Goal: Navigation & Orientation: Find specific page/section

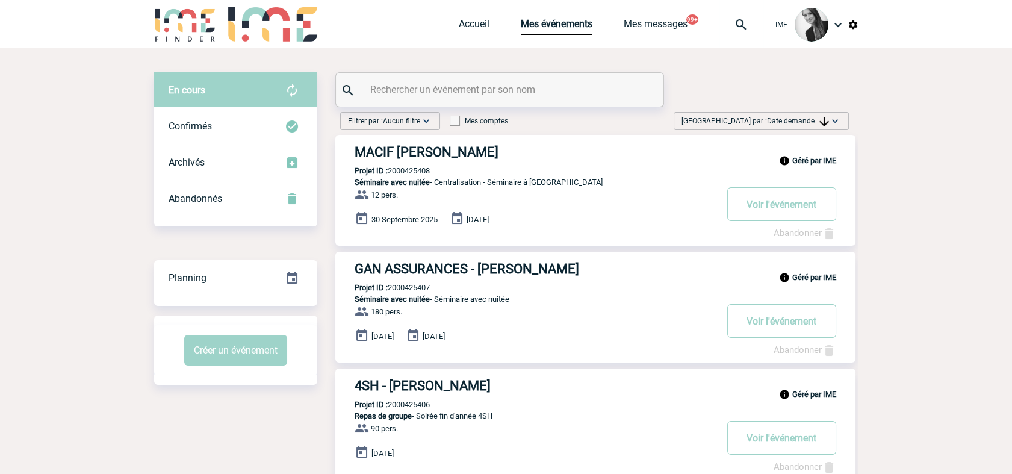
click at [791, 121] on span "Date demande" at bounding box center [798, 121] width 62 height 8
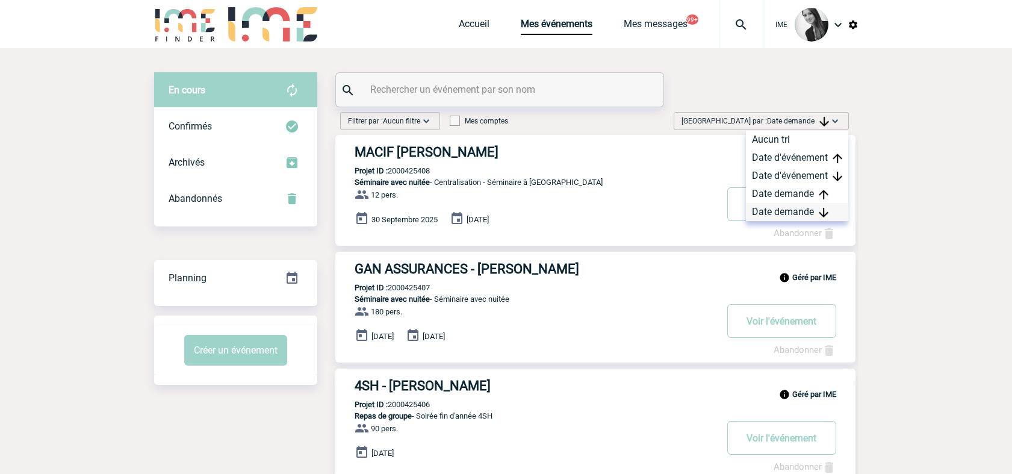
click at [776, 215] on div "Date demande" at bounding box center [797, 212] width 102 height 18
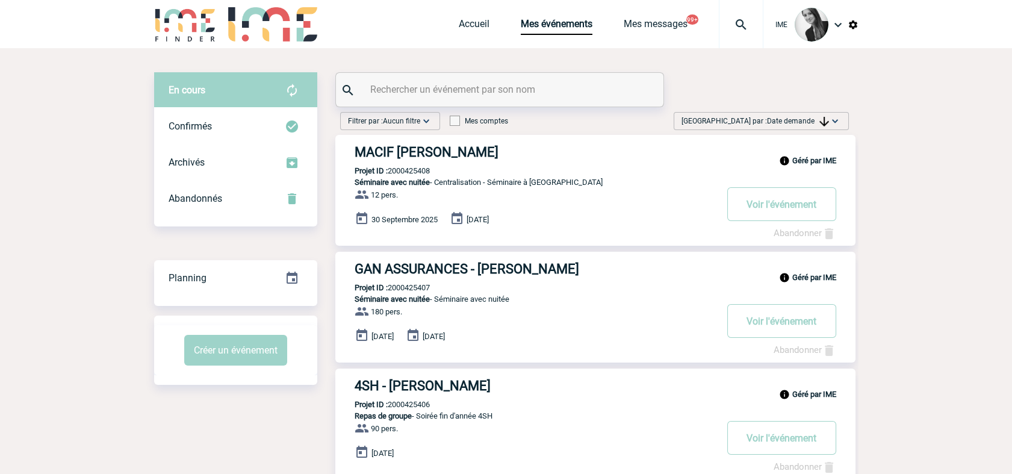
click at [829, 120] on img at bounding box center [835, 121] width 12 height 12
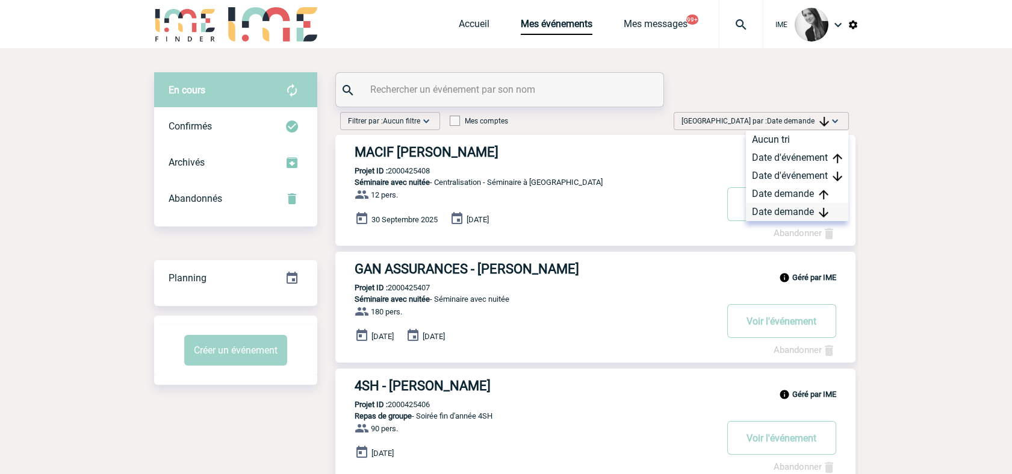
click at [802, 206] on div "Date demande" at bounding box center [797, 212] width 102 height 18
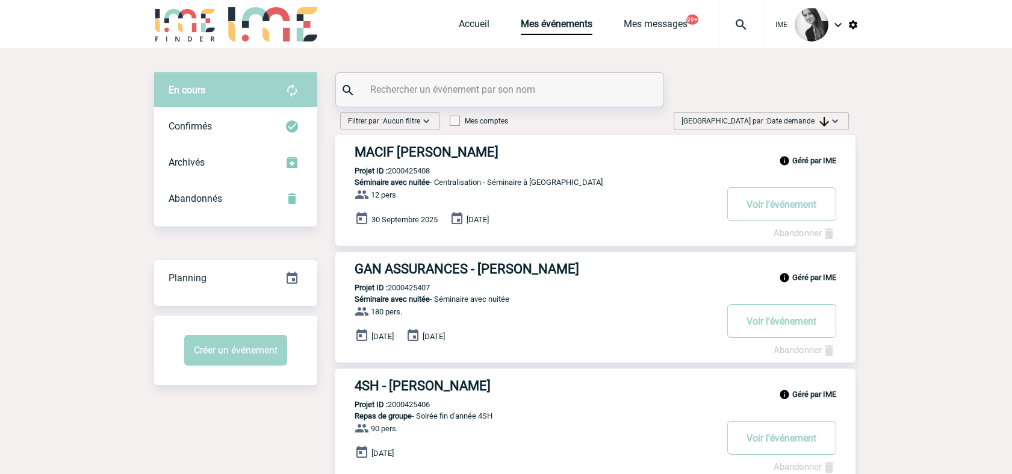
click at [806, 116] on span "[GEOGRAPHIC_DATA] par : Date demande" at bounding box center [754, 121] width 147 height 12
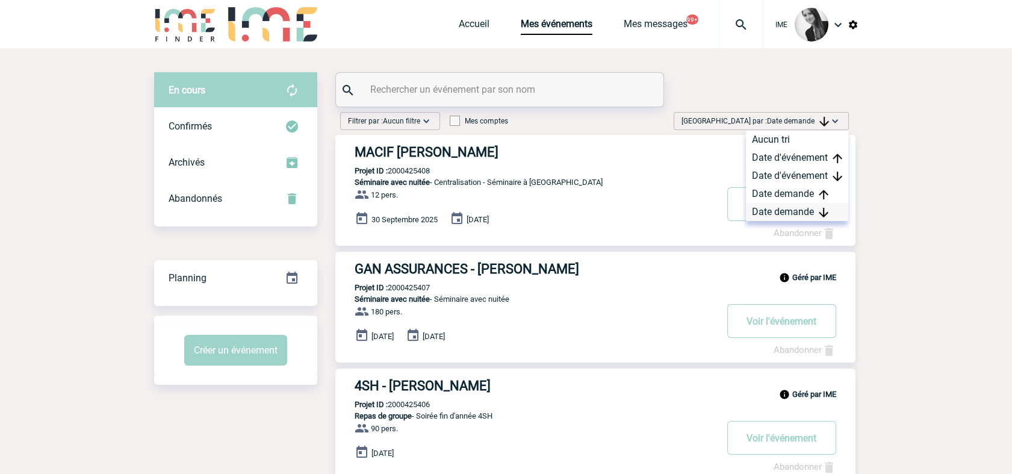
click at [796, 215] on div "Date demande" at bounding box center [797, 212] width 102 height 18
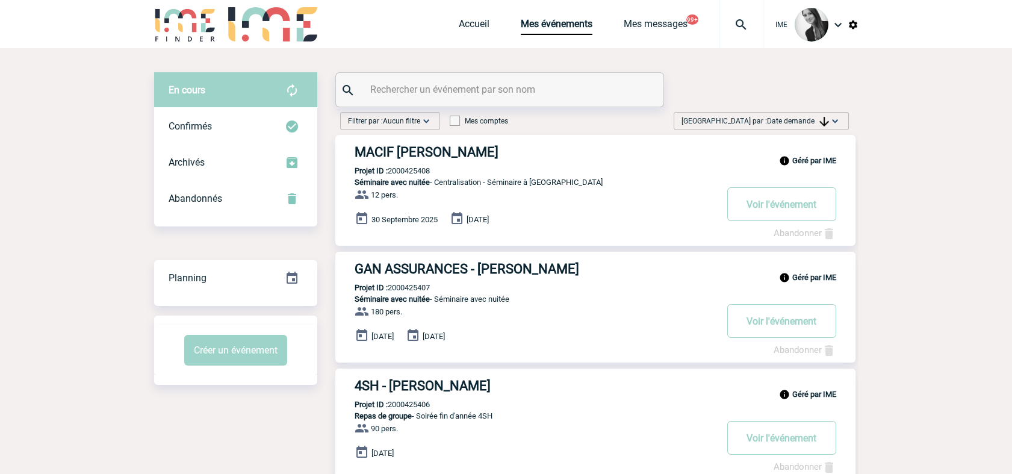
click at [814, 122] on span "Date demande" at bounding box center [798, 121] width 62 height 8
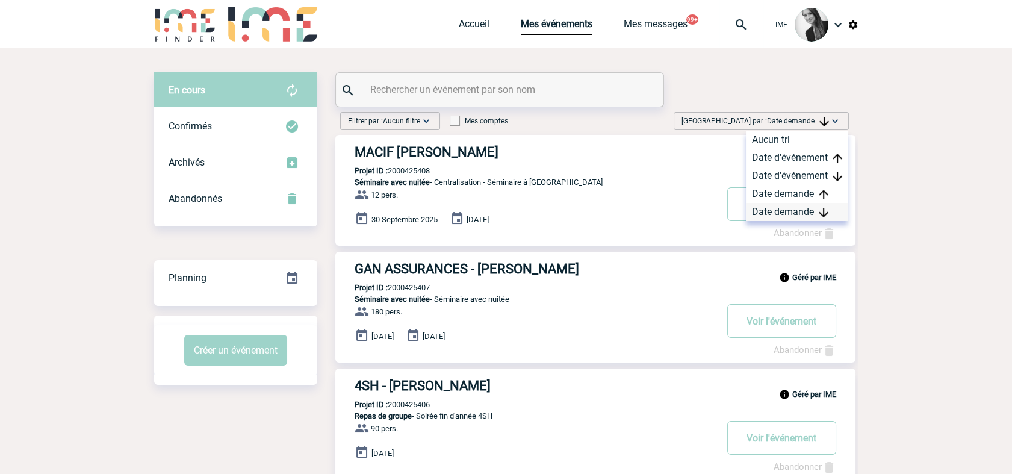
click at [808, 212] on div "Date demande" at bounding box center [797, 212] width 102 height 18
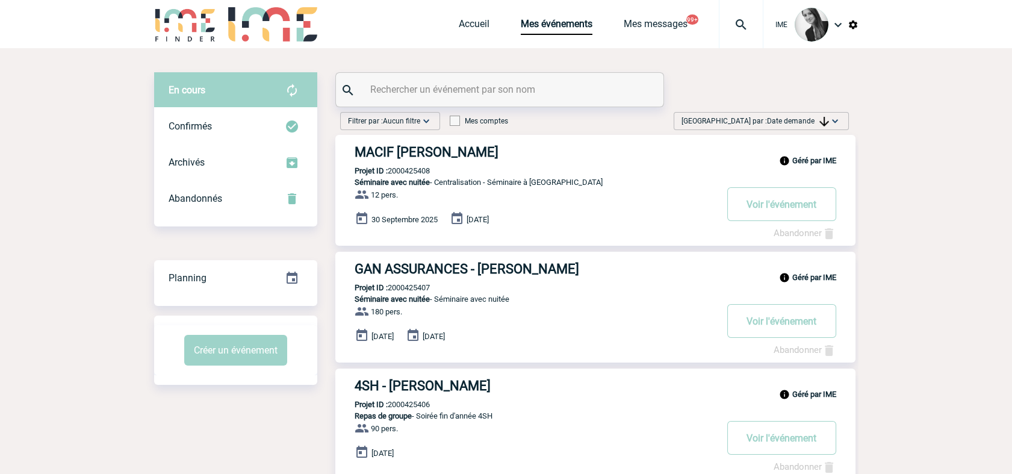
click at [432, 91] on input "text" at bounding box center [501, 89] width 268 height 17
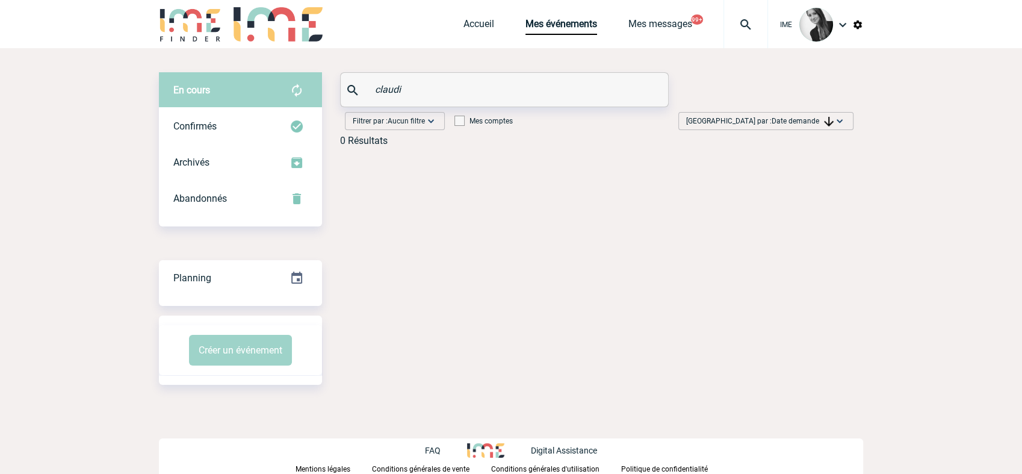
type input "claudia"
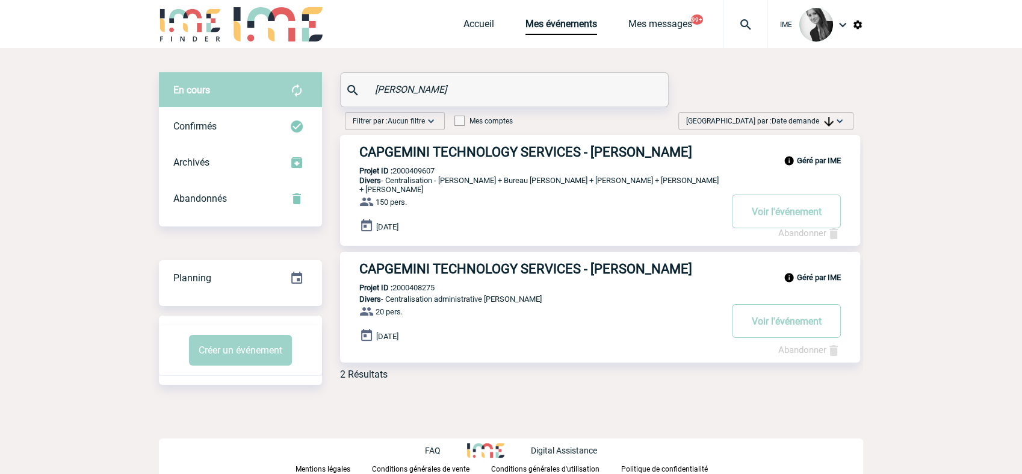
drag, startPoint x: 347, startPoint y: 84, endPoint x: 337, endPoint y: 84, distance: 9.6
click at [337, 84] on div "En cours En cours Confirmés Archivés Abandonnés En cours Confirmés Archivés Aba…" at bounding box center [511, 230] width 704 height 317
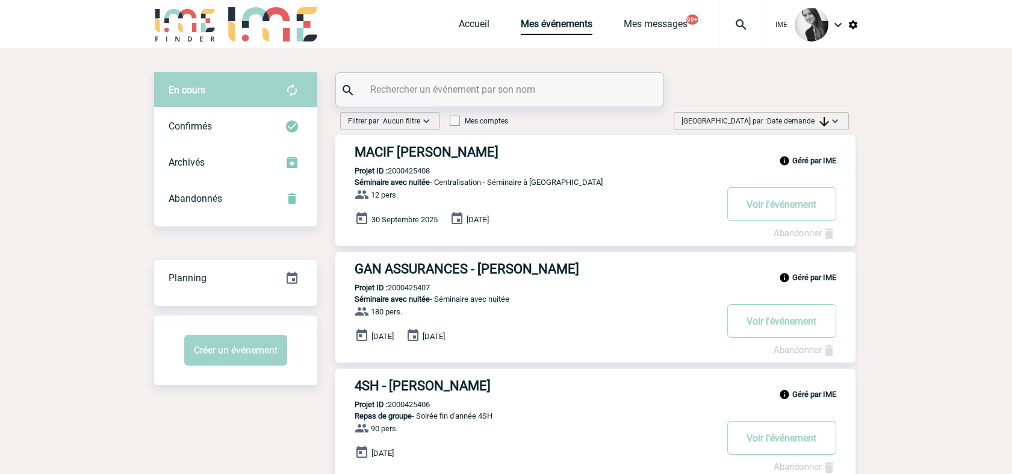
drag, startPoint x: 770, startPoint y: 120, endPoint x: 790, endPoint y: 166, distance: 49.3
click at [770, 121] on span "Date demande" at bounding box center [798, 121] width 62 height 8
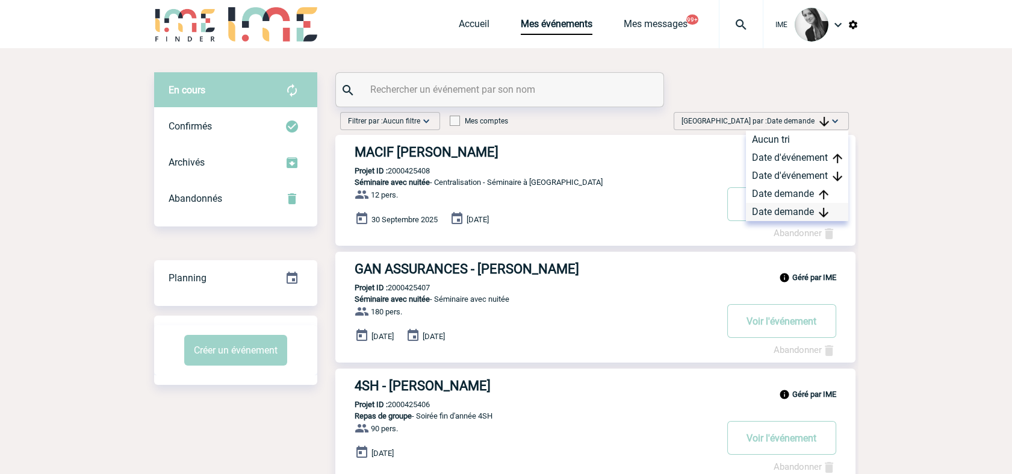
click at [783, 214] on div "Date demande" at bounding box center [797, 212] width 102 height 18
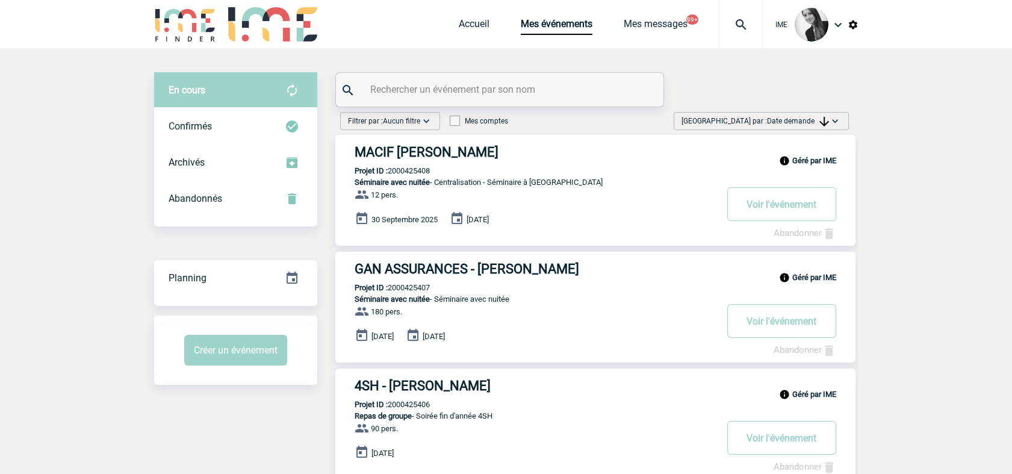
click at [838, 27] on img at bounding box center [838, 24] width 14 height 14
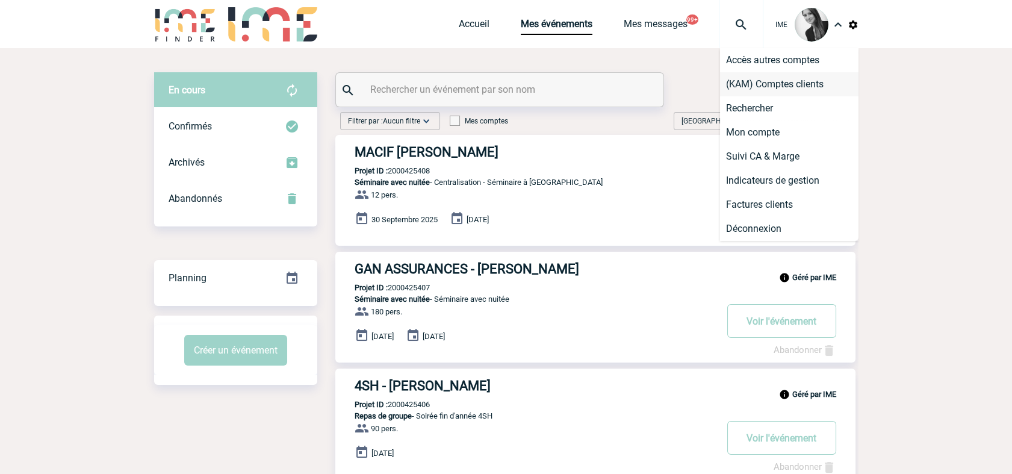
click at [775, 88] on li "(KAM) Comptes clients" at bounding box center [789, 84] width 138 height 24
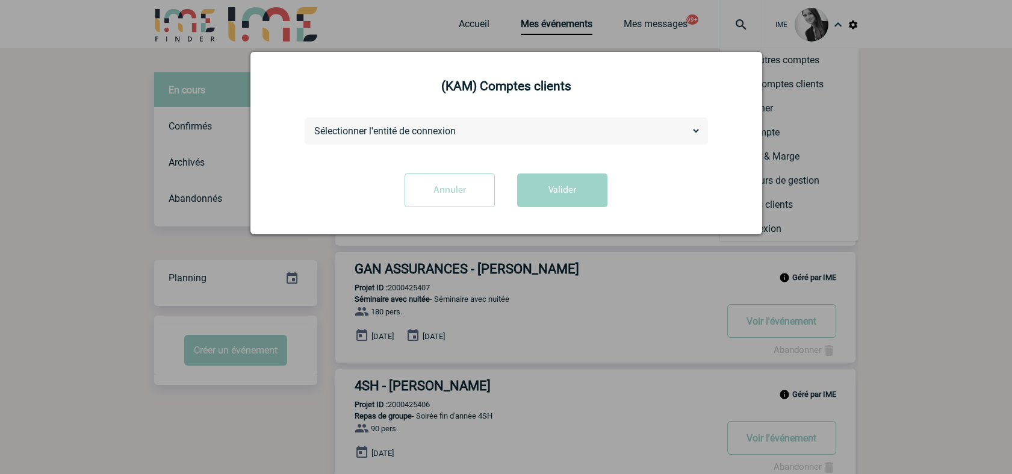
drag, startPoint x: 424, startPoint y: 130, endPoint x: 421, endPoint y: 139, distance: 9.5
click at [423, 135] on select "Sélectionner l'entité de connexion 3M ACE ACO ADEV AFNOR ALGODX AB AMPLIFON ANT…" at bounding box center [506, 131] width 389 height 13
select select "101742"
click at [312, 125] on select "Sélectionner l'entité de connexion 3M ACE ACO ADEV AFNOR ALGODX AB AMPLIFON ANT…" at bounding box center [506, 131] width 389 height 13
click at [547, 190] on button "Valider" at bounding box center [562, 190] width 90 height 34
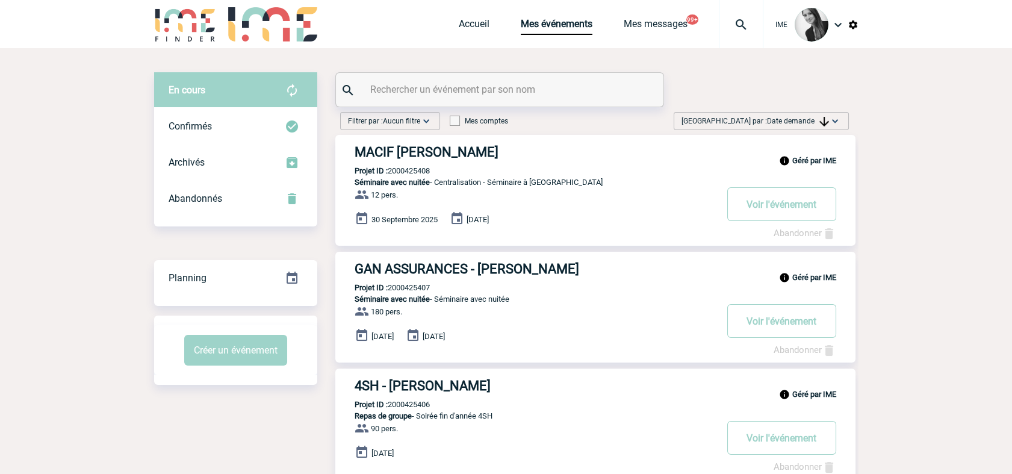
click at [817, 123] on span "Date demande" at bounding box center [798, 121] width 62 height 8
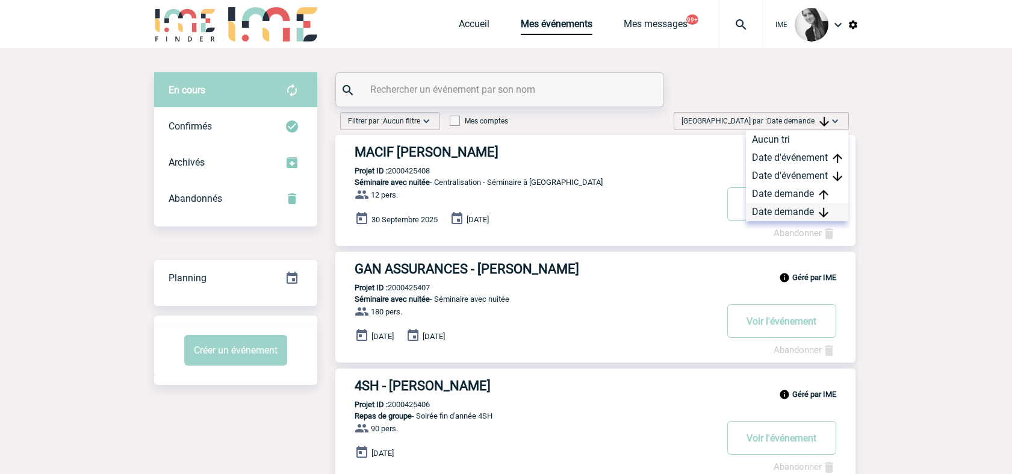
click at [787, 211] on div "Date demande" at bounding box center [797, 212] width 102 height 18
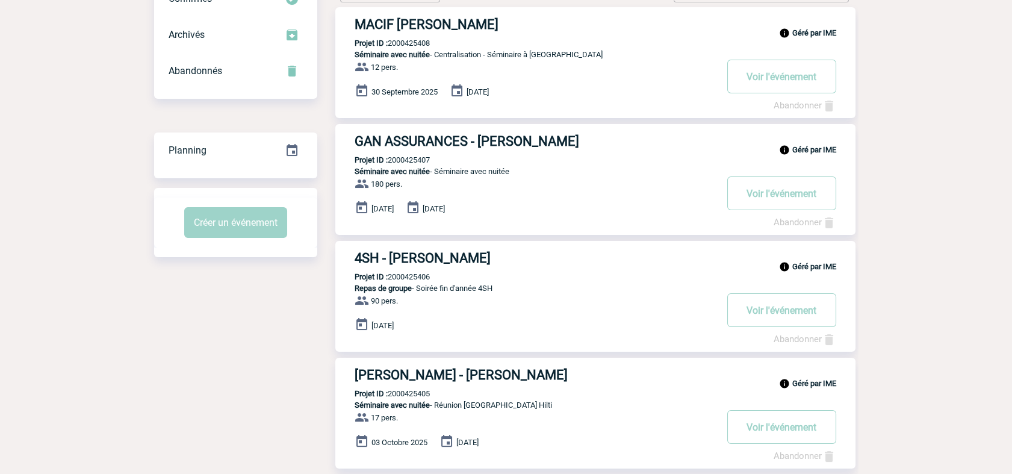
scroll to position [134, 0]
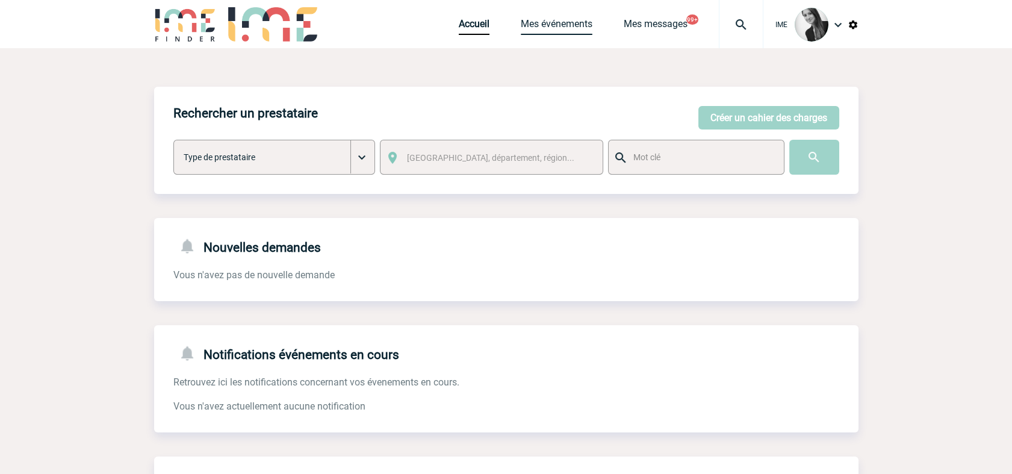
click at [553, 25] on link "Mes événements" at bounding box center [557, 26] width 72 height 17
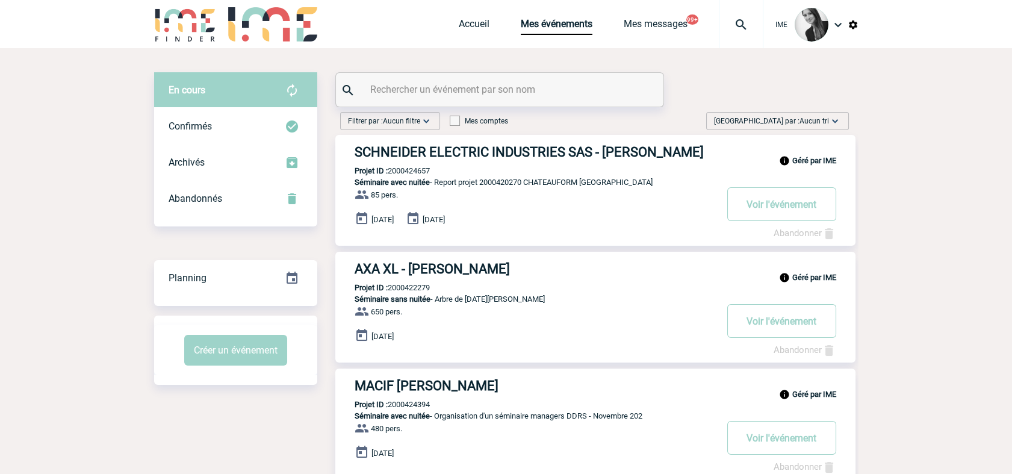
click at [815, 117] on span "Aucun tri" at bounding box center [813, 121] width 29 height 8
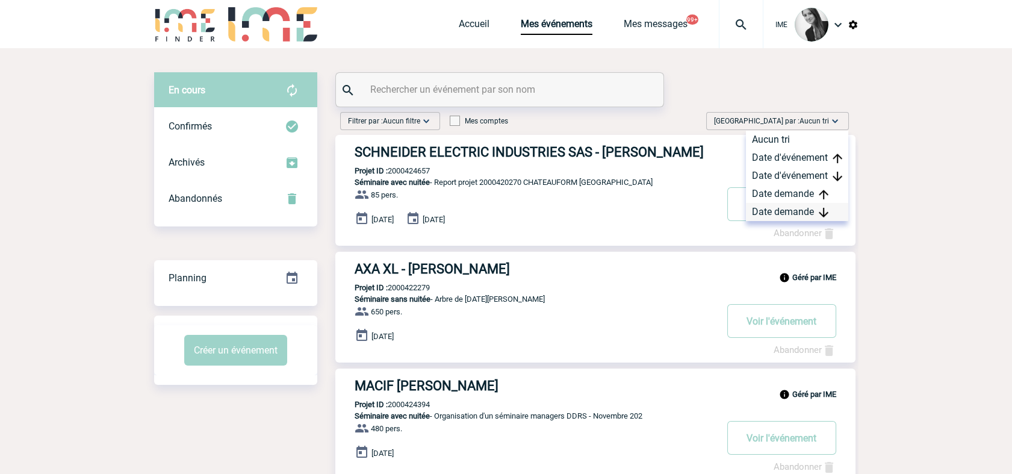
click at [791, 217] on div "Date demande" at bounding box center [797, 212] width 102 height 18
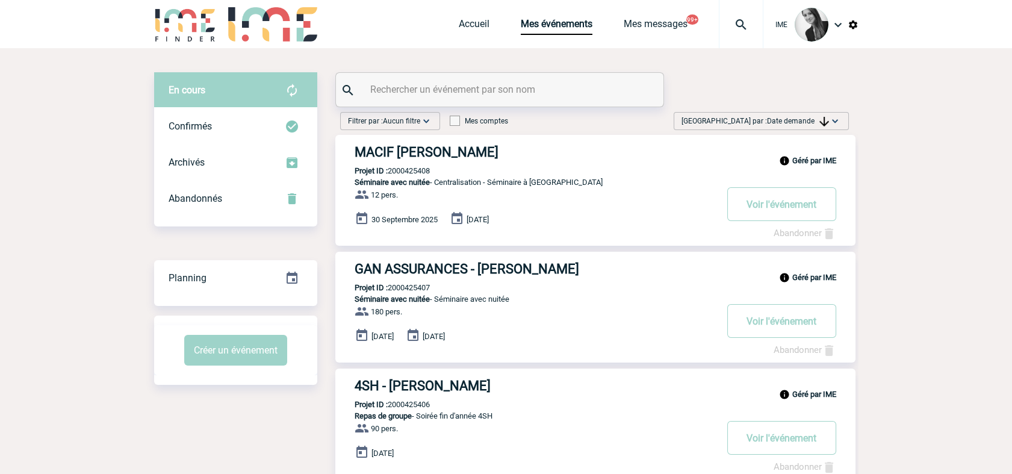
click at [770, 126] on span "Trier par : Date demande" at bounding box center [754, 121] width 147 height 12
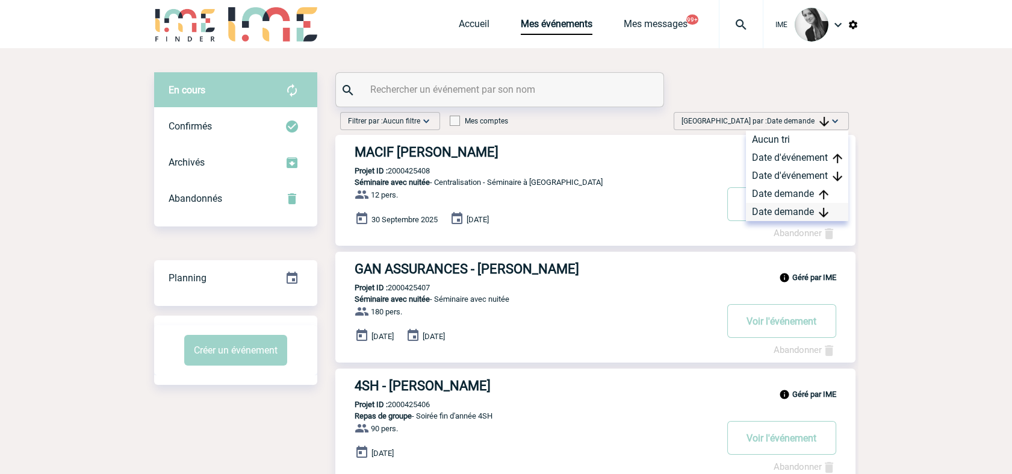
click at [780, 210] on div "Date demande" at bounding box center [797, 212] width 102 height 18
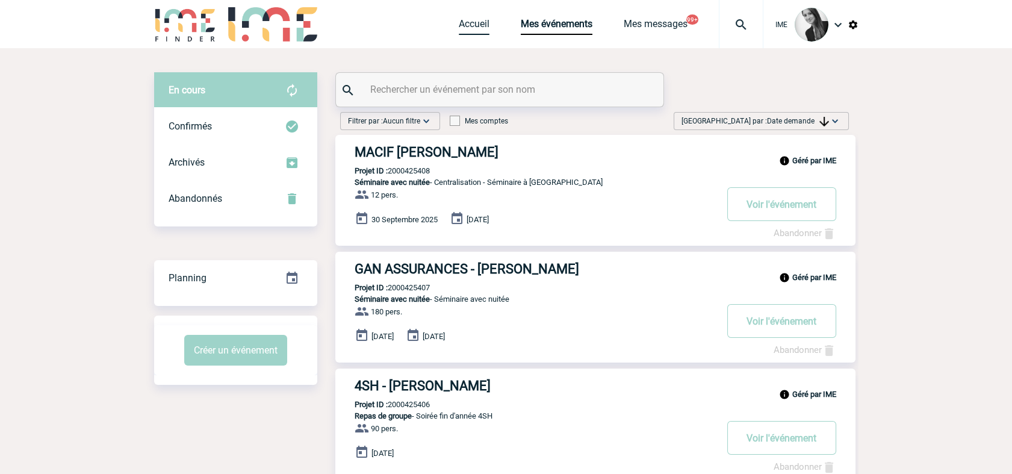
click at [462, 22] on link "Accueil" at bounding box center [474, 26] width 31 height 17
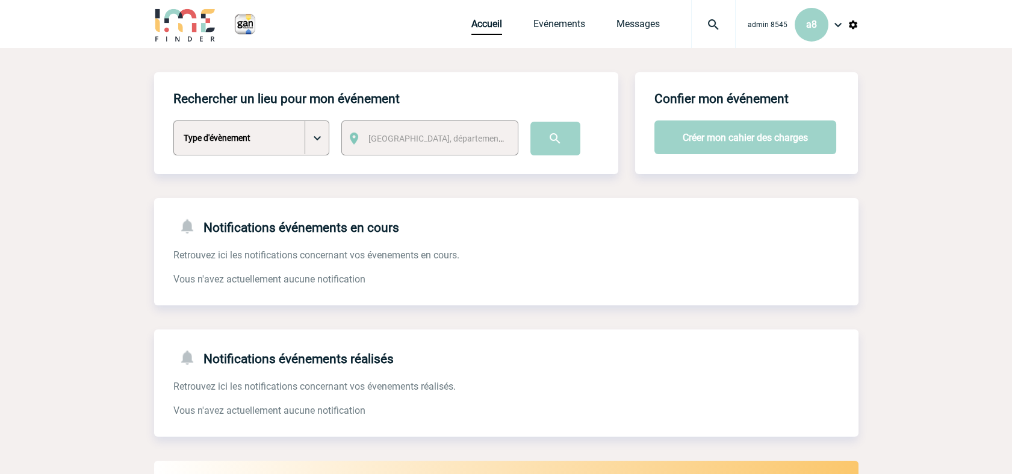
click at [838, 25] on img at bounding box center [838, 24] width 14 height 14
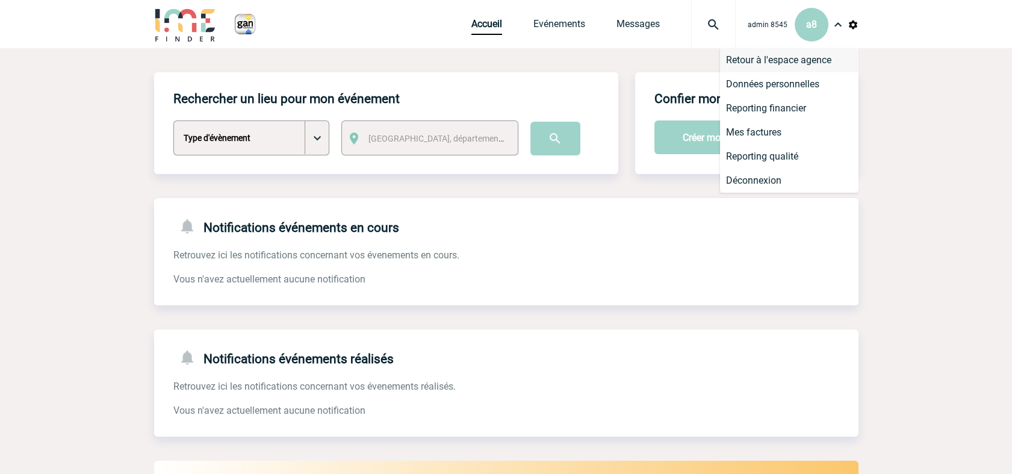
click at [814, 56] on li "Retour à l'espace agence" at bounding box center [789, 60] width 138 height 24
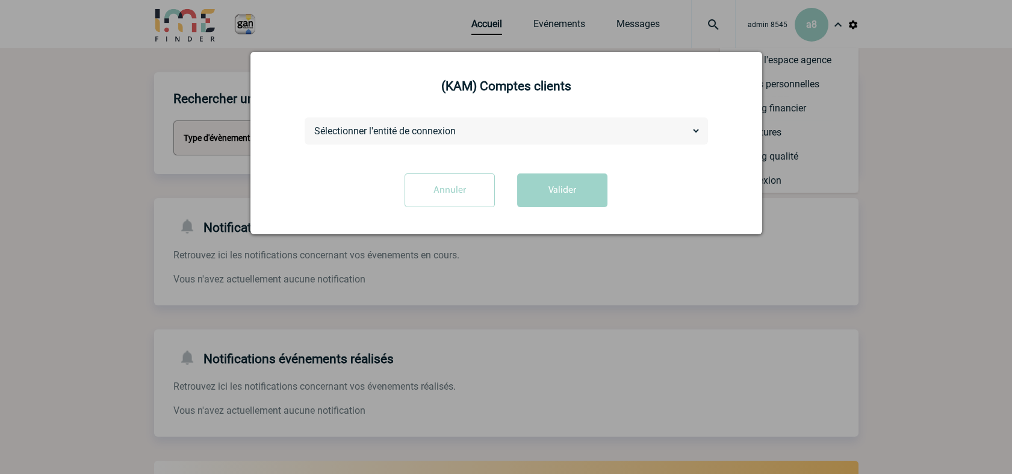
click at [435, 130] on select "Sélectionner l'entité de connexion AFNOR BOSTIK CONFEDERATION EUROPEENNE LIN ET…" at bounding box center [506, 131] width 389 height 13
select select "8524"
click at [312, 125] on select "Sélectionner l'entité de connexion AFNOR BOSTIK CONFEDERATION EUROPEENNE LIN ET…" at bounding box center [506, 131] width 389 height 13
click at [564, 197] on button "Valider" at bounding box center [562, 190] width 90 height 34
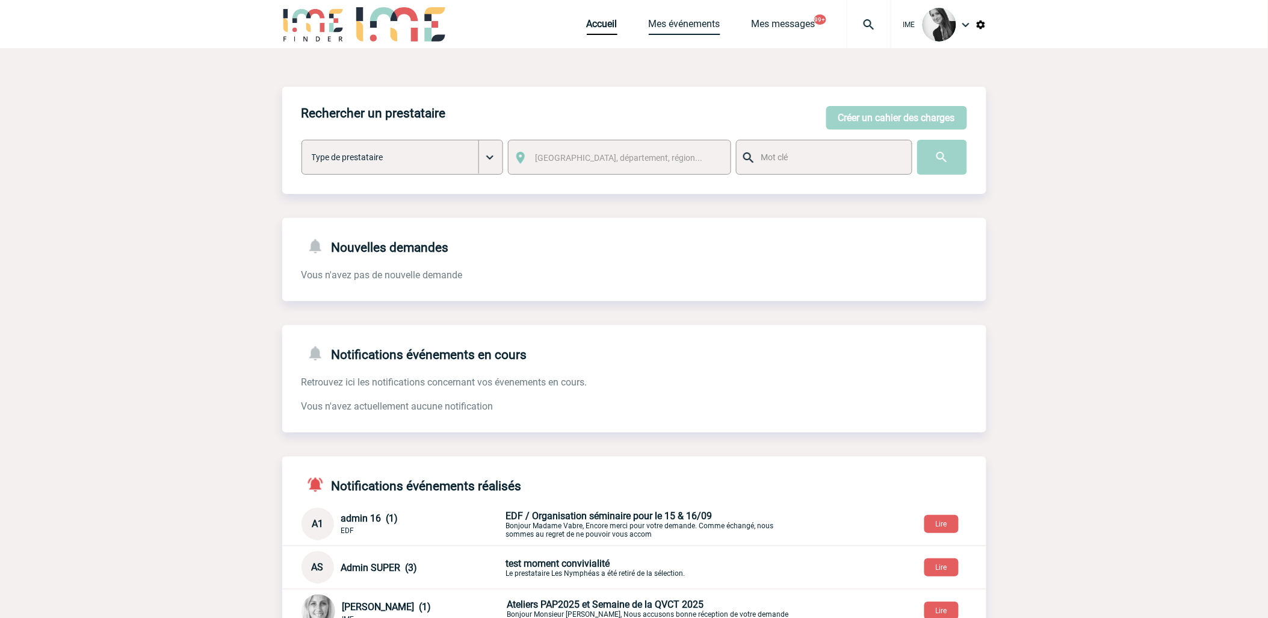
click at [687, 27] on link "Mes événements" at bounding box center [685, 26] width 72 height 17
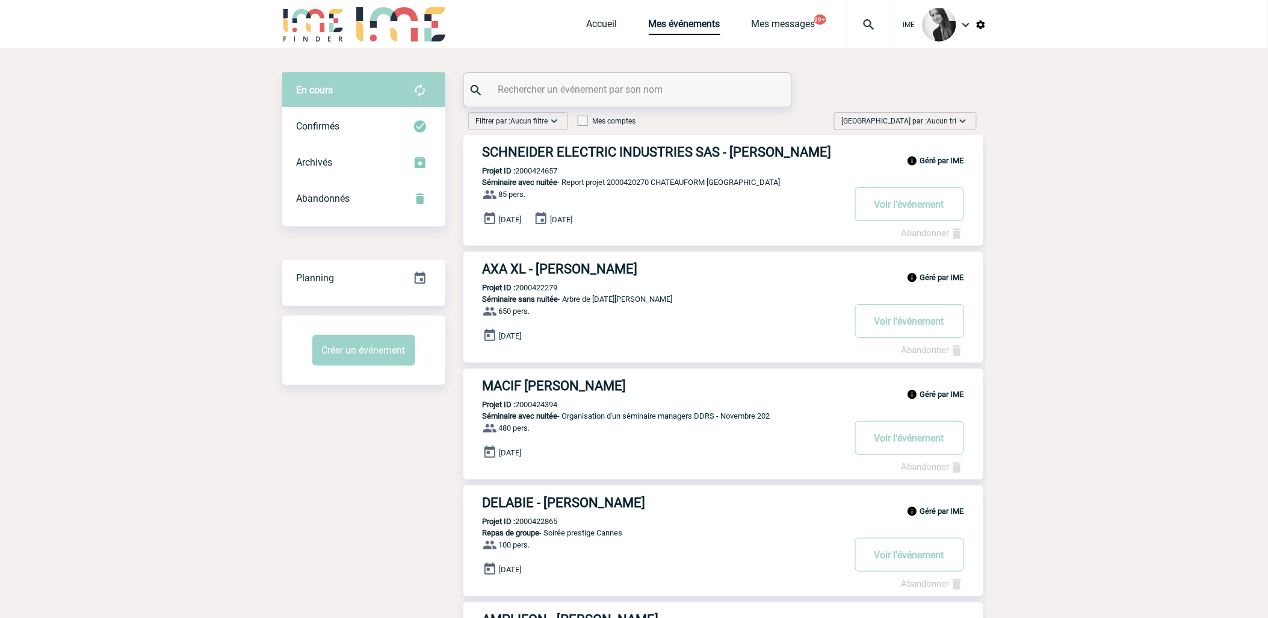
click at [972, 125] on div "[GEOGRAPHIC_DATA] par : Aucun tri Aucun tri Date d'événement Date d'événement D…" at bounding box center [905, 121] width 143 height 18
click at [935, 217] on div "Date demande" at bounding box center [925, 212] width 102 height 18
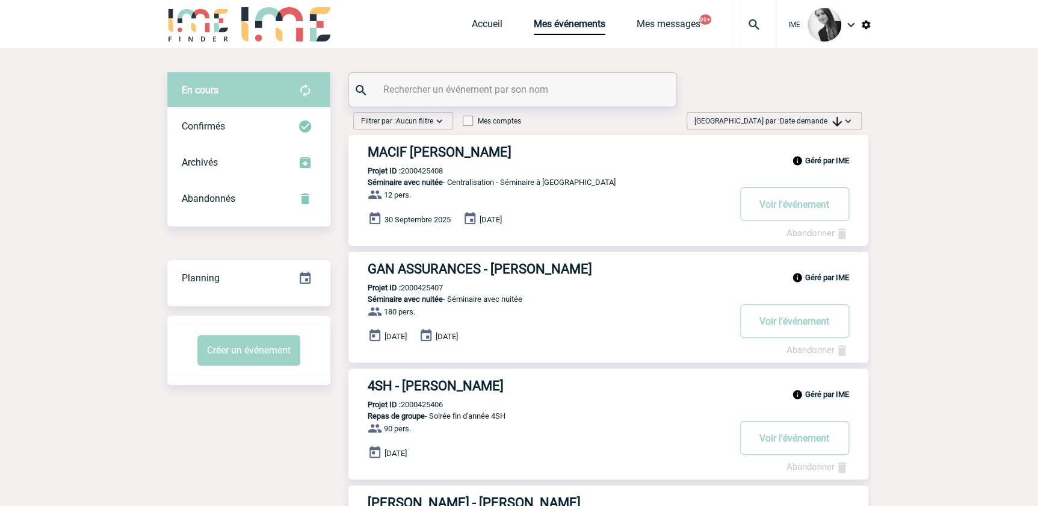
click at [820, 120] on span "Date demande" at bounding box center [811, 121] width 62 height 8
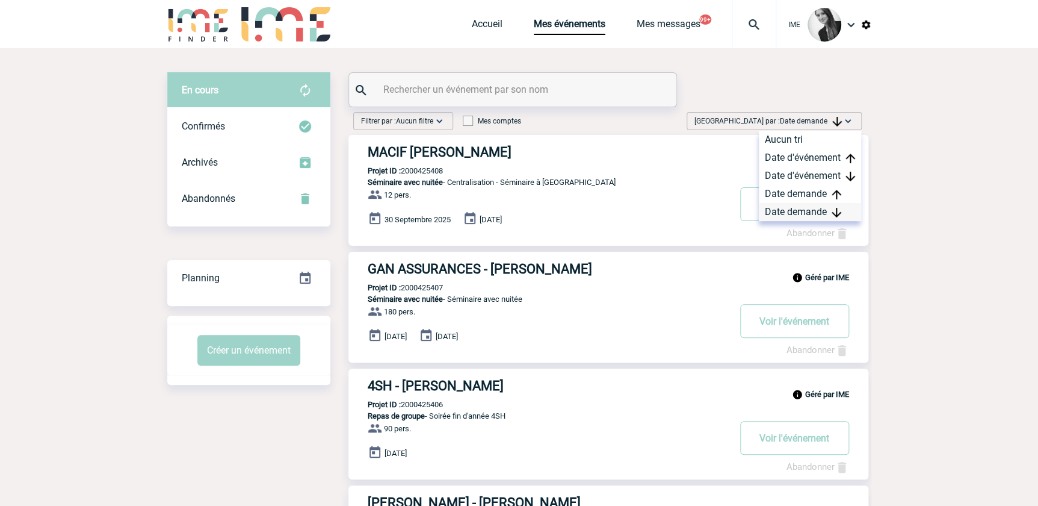
click at [796, 210] on div "Date demande" at bounding box center [810, 212] width 102 height 18
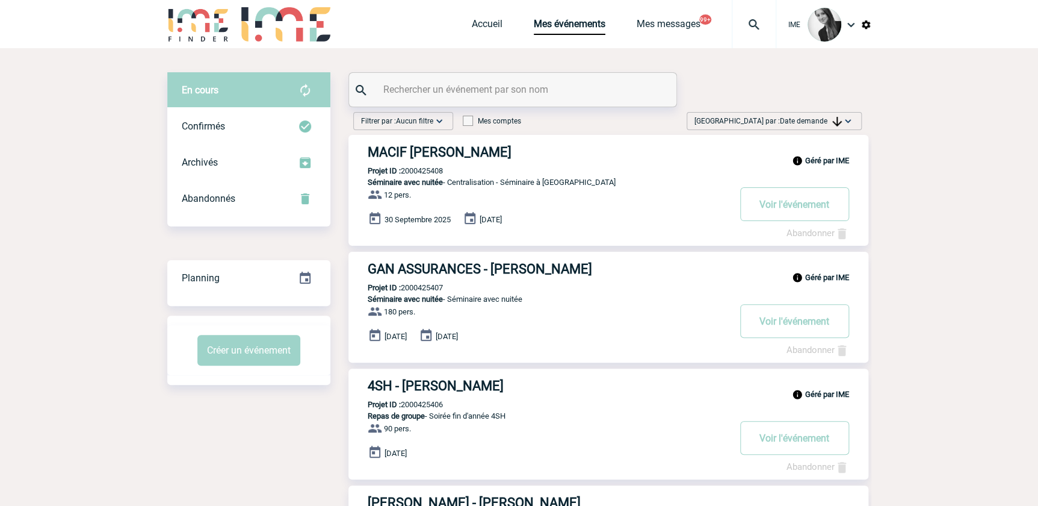
drag, startPoint x: 813, startPoint y: 118, endPoint x: 819, endPoint y: 187, distance: 69.5
click at [815, 120] on span "Date demande" at bounding box center [811, 121] width 62 height 8
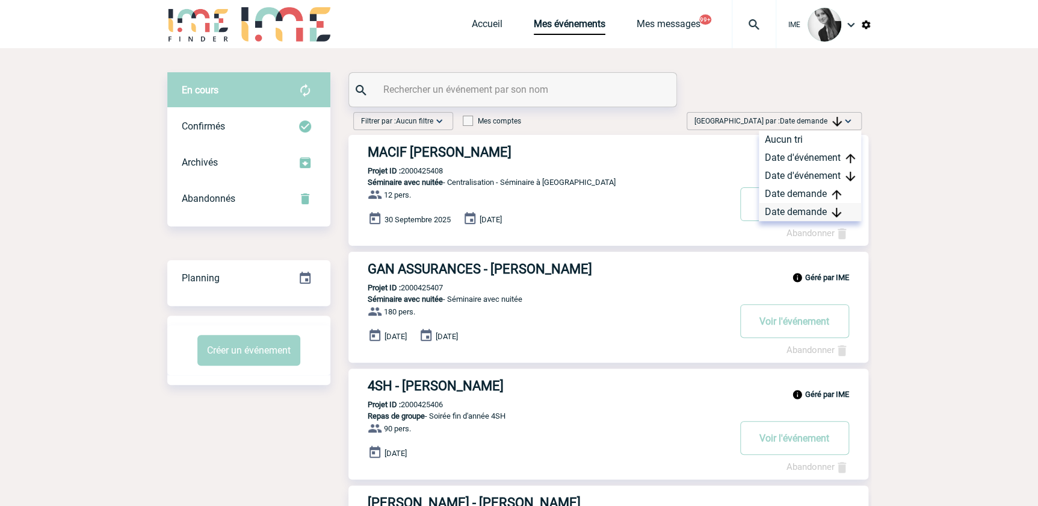
click at [803, 208] on div "Date demande" at bounding box center [810, 212] width 102 height 18
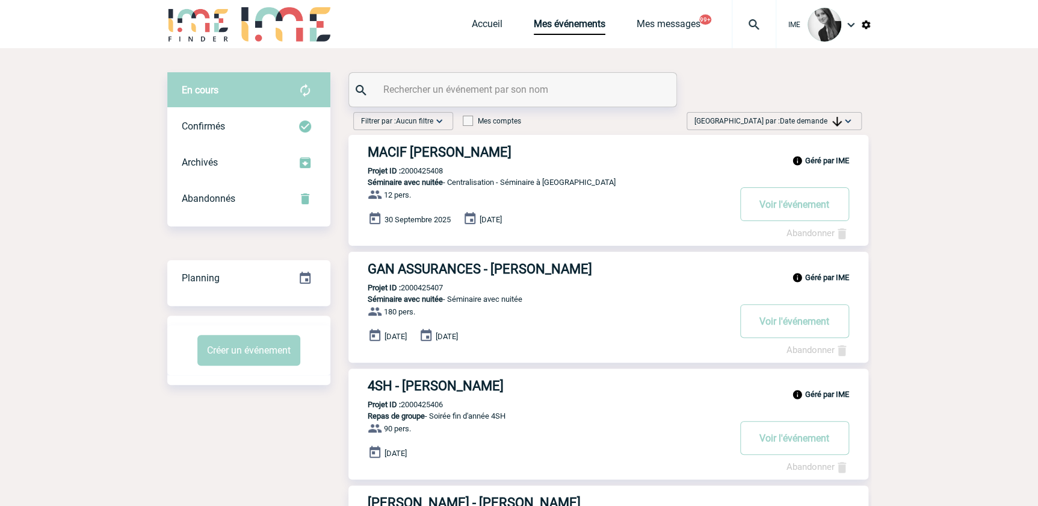
click at [832, 119] on img at bounding box center [837, 122] width 10 height 10
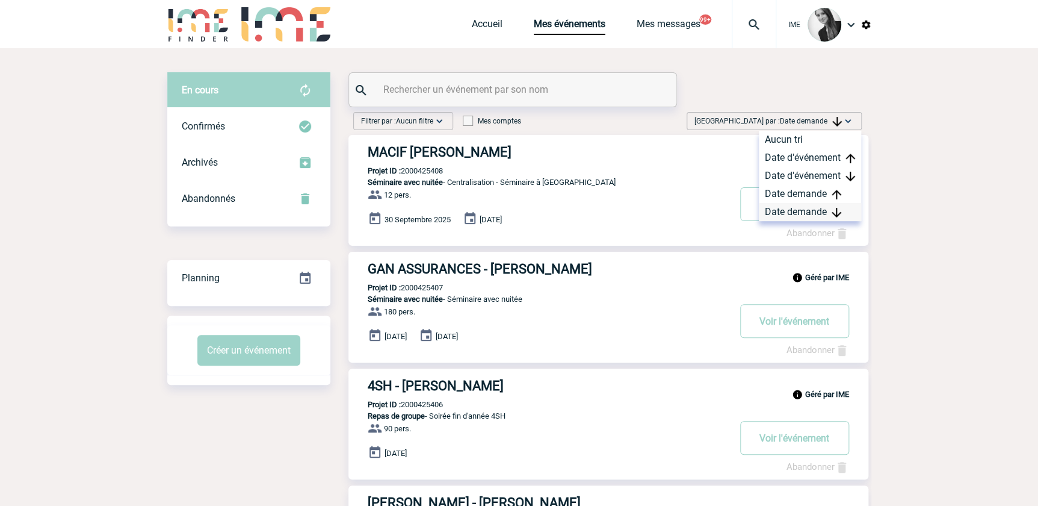
click at [796, 207] on div "Date demande" at bounding box center [810, 212] width 102 height 18
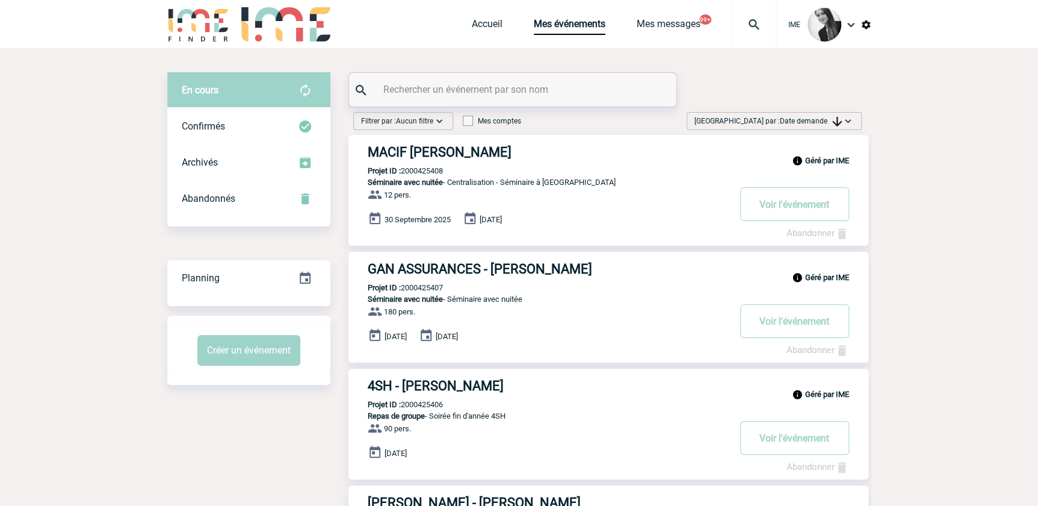
drag, startPoint x: 968, startPoint y: 199, endPoint x: 966, endPoint y: 191, distance: 8.2
click at [860, 122] on div "[GEOGRAPHIC_DATA] par : Date demande Aucun tri Date d'événement Date d'événemen…" at bounding box center [774, 121] width 175 height 18
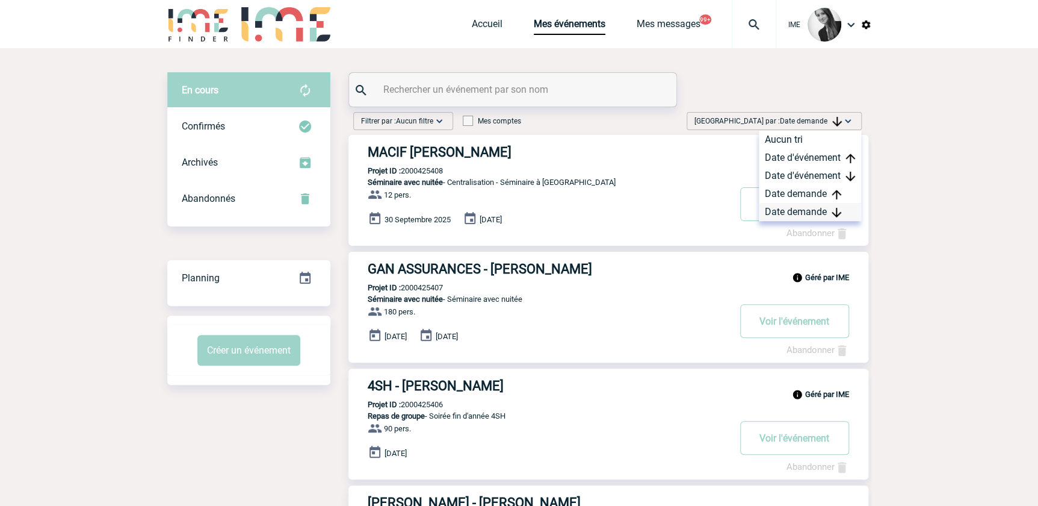
click at [799, 217] on div "Date demande" at bounding box center [810, 212] width 102 height 18
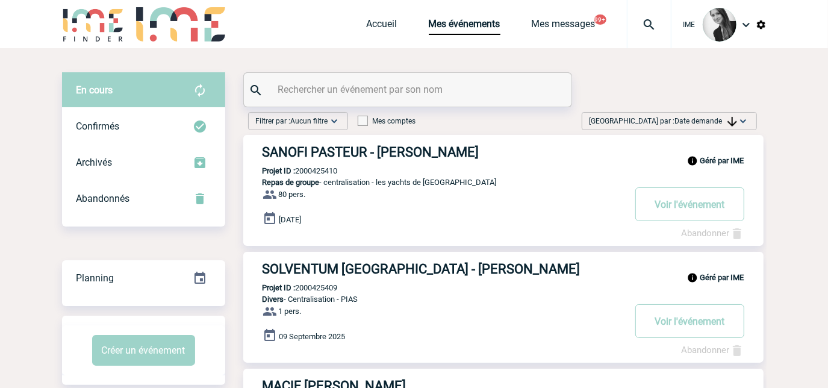
click at [696, 123] on span "Date demande" at bounding box center [706, 121] width 62 height 8
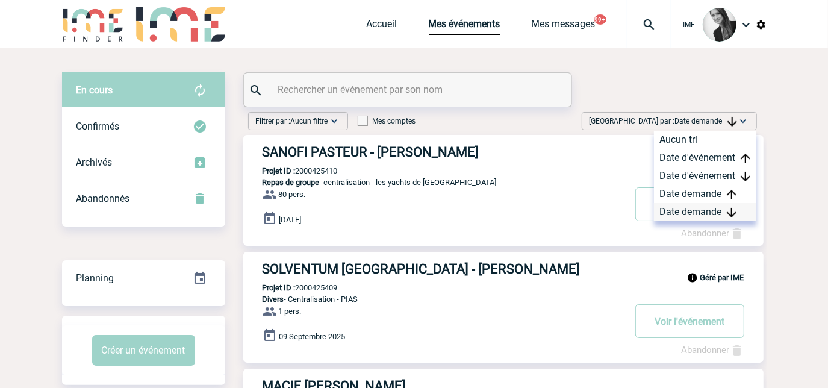
click at [686, 209] on div "Date demande" at bounding box center [705, 212] width 102 height 18
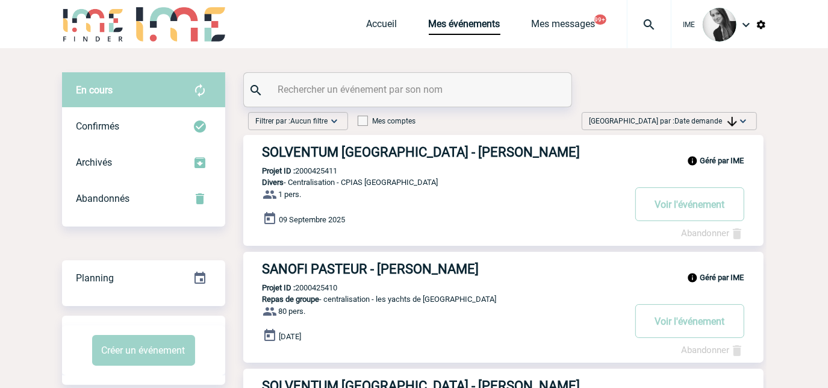
click at [687, 119] on span "Date demande" at bounding box center [706, 121] width 62 height 8
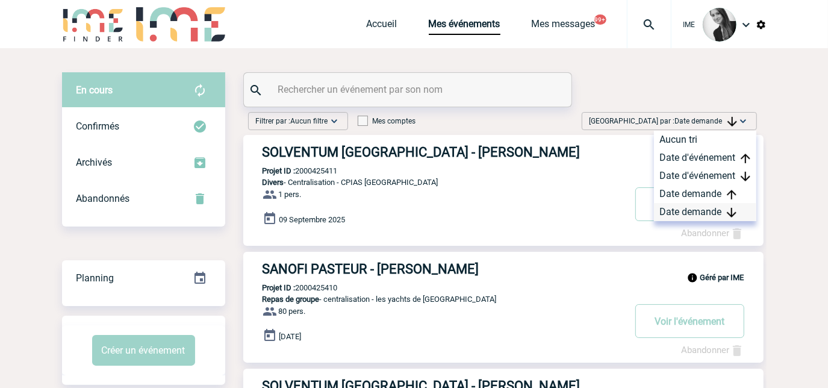
click at [677, 211] on div "Date demande" at bounding box center [705, 212] width 102 height 18
